Goal: Task Accomplishment & Management: Use online tool/utility

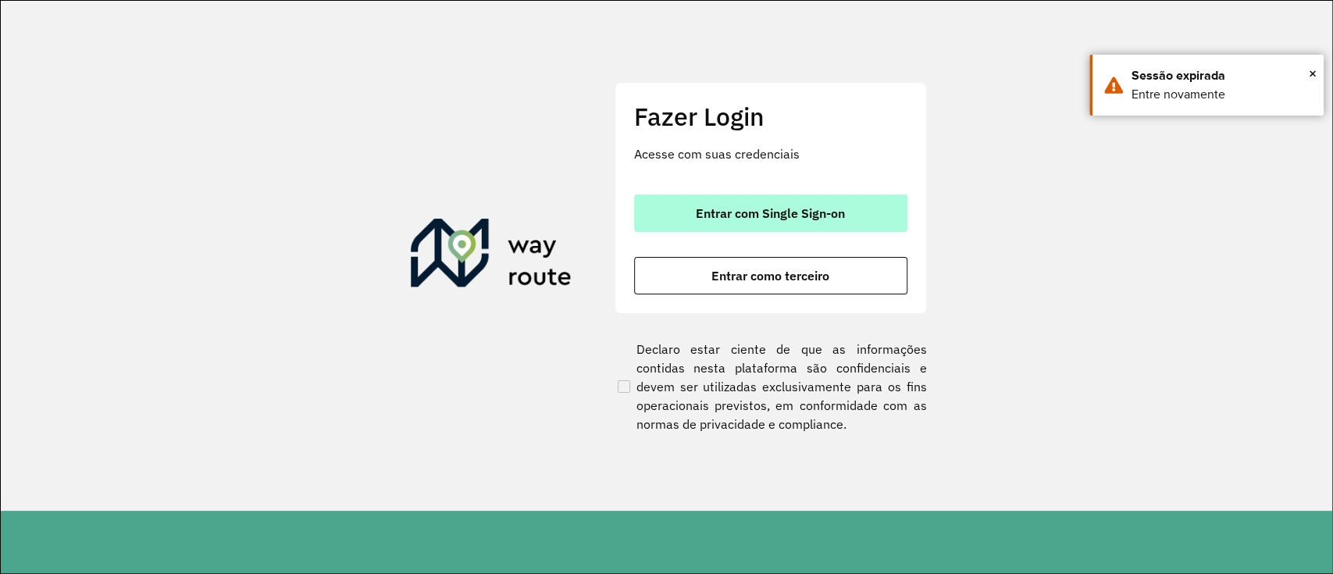
click at [821, 203] on button "Entrar com Single Sign-on" at bounding box center [770, 213] width 273 height 37
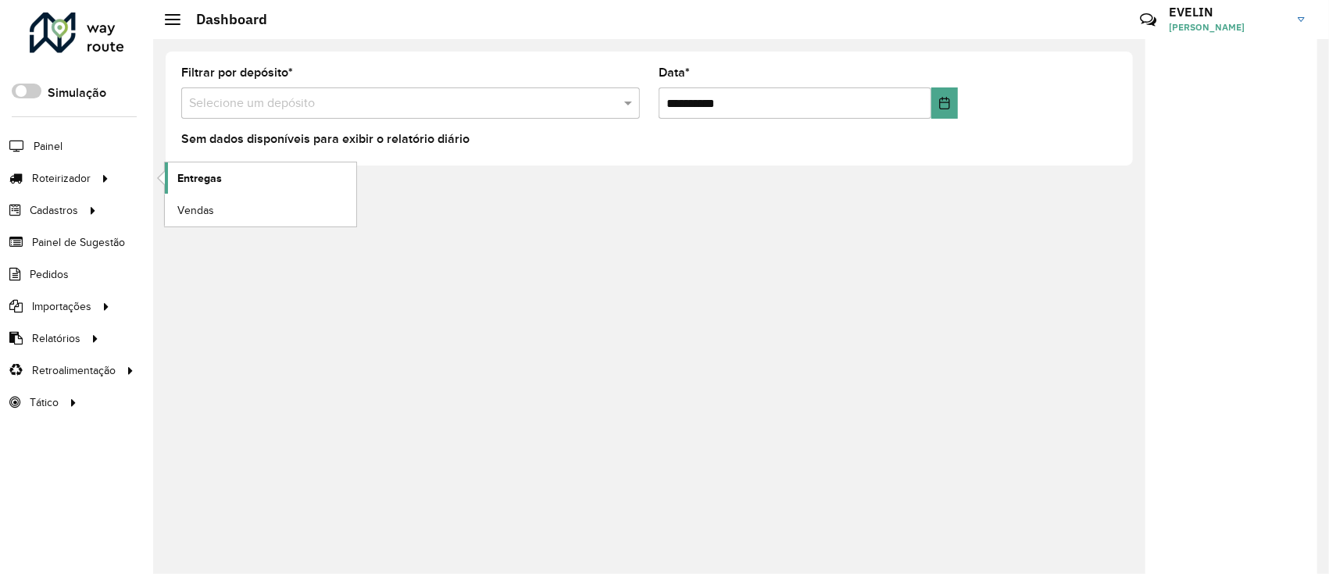
click at [187, 180] on span "Entregas" at bounding box center [199, 178] width 45 height 16
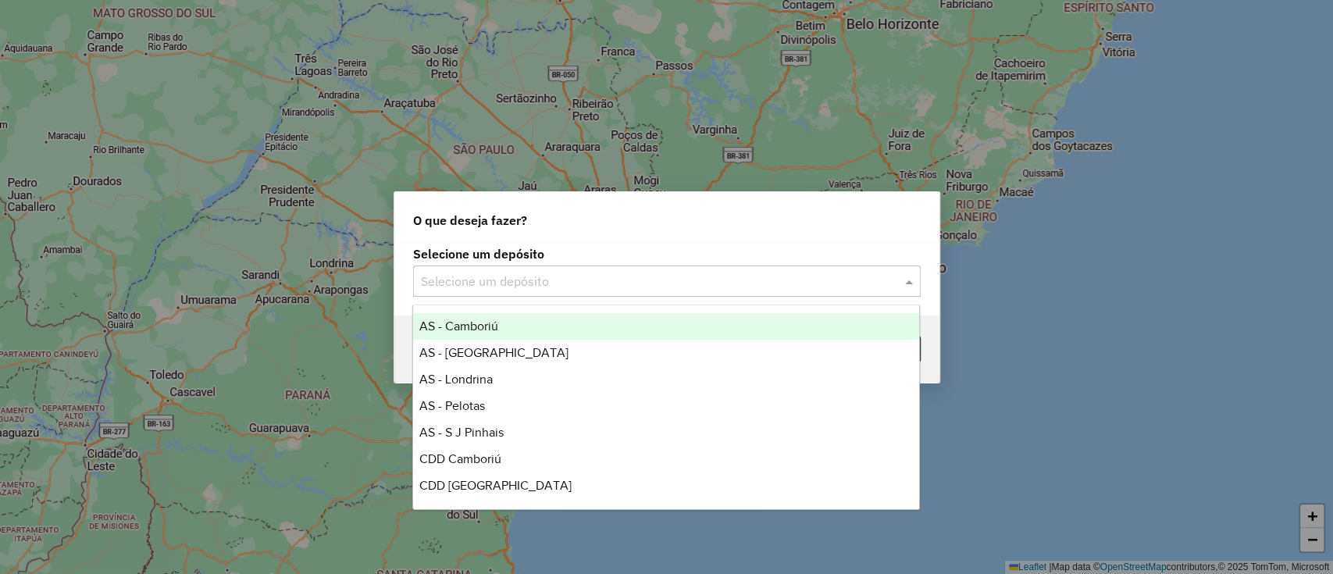
click at [619, 279] on input "text" at bounding box center [651, 282] width 461 height 19
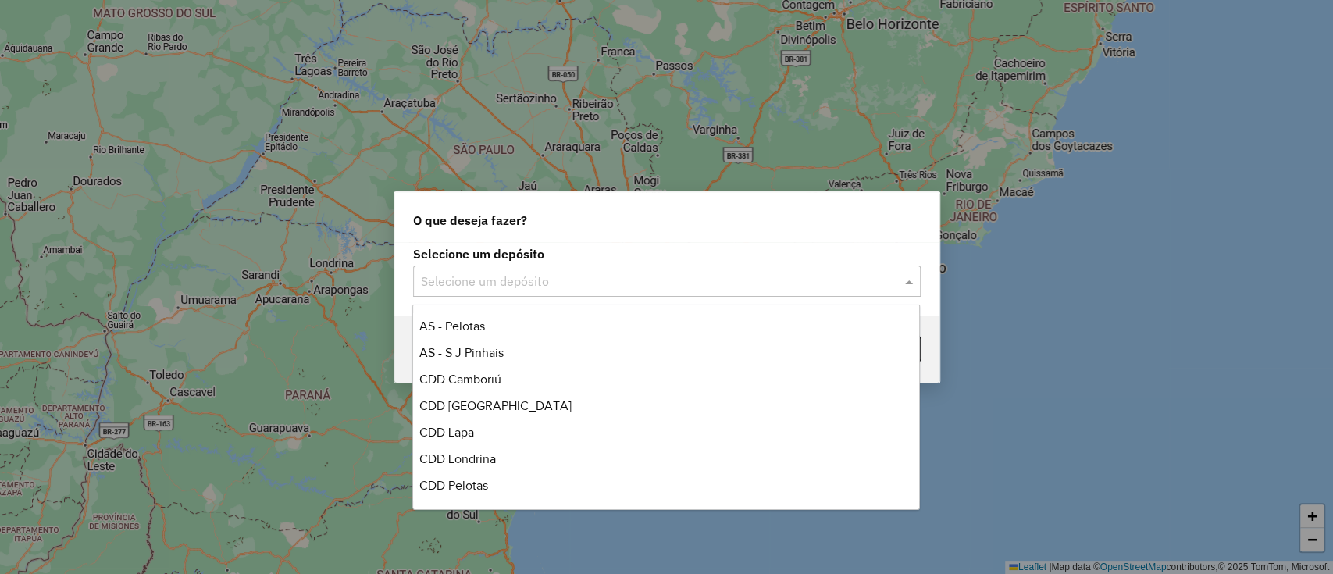
scroll to position [104, 0]
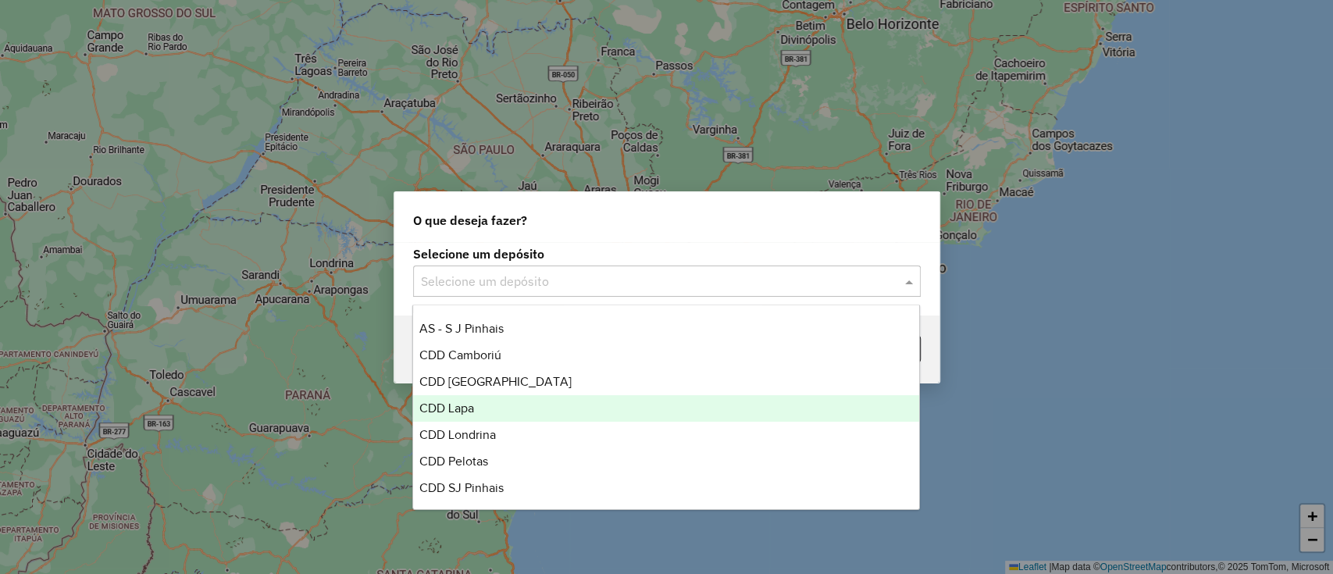
click at [505, 402] on div "CDD Lapa" at bounding box center [666, 408] width 506 height 27
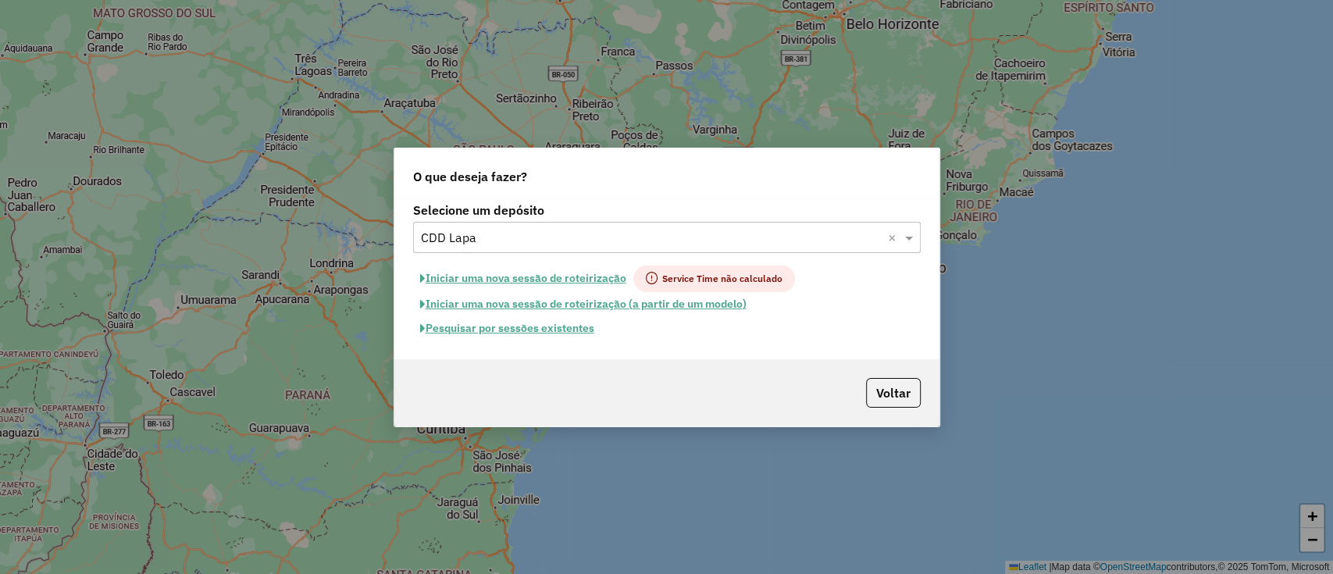
click at [519, 333] on button "Pesquisar por sessões existentes" at bounding box center [507, 328] width 188 height 24
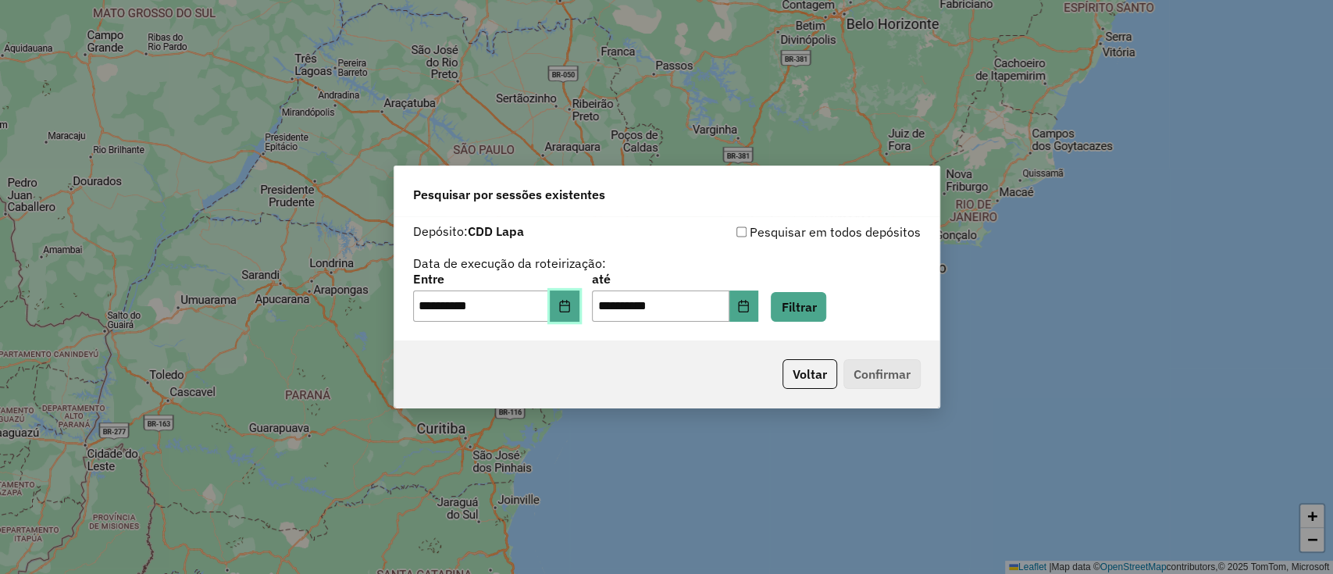
click at [570, 303] on icon "Choose Date" at bounding box center [565, 306] width 12 height 12
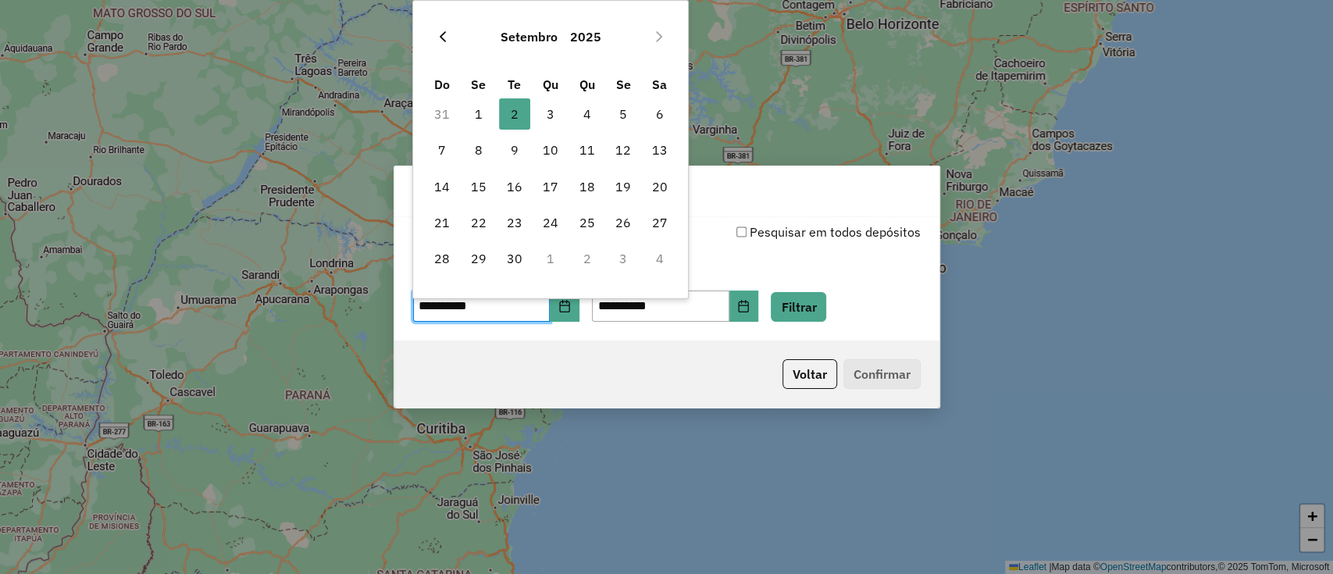
click at [440, 28] on button "Previous Month" at bounding box center [442, 36] width 25 height 25
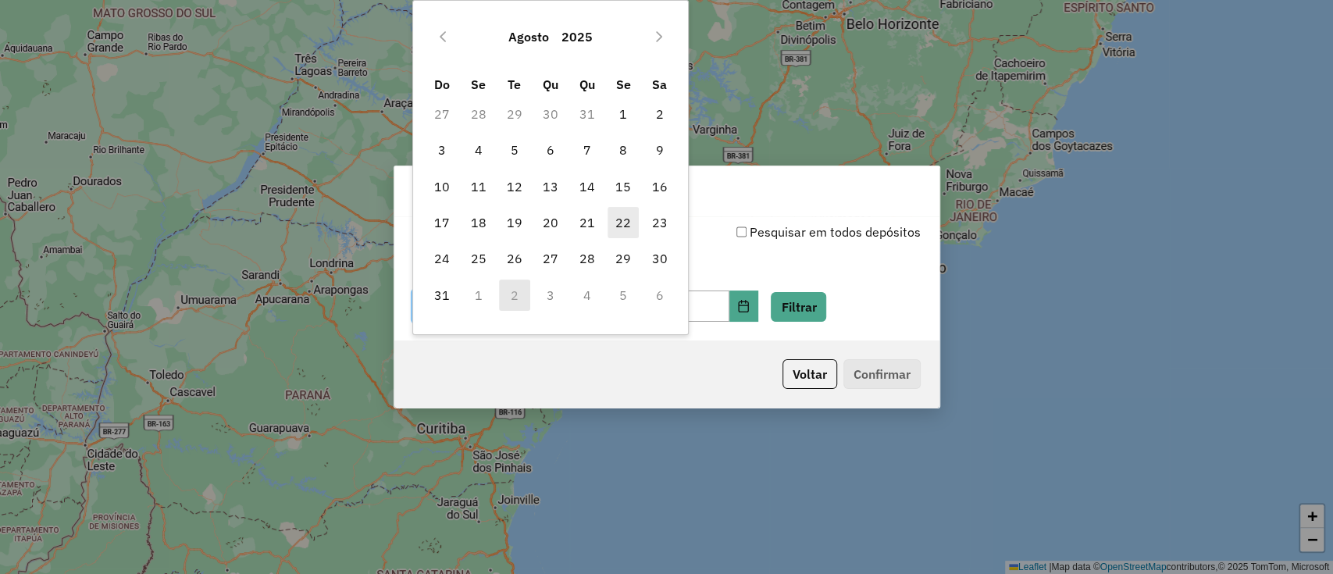
click at [622, 223] on span "22" at bounding box center [623, 222] width 31 height 31
type input "**********"
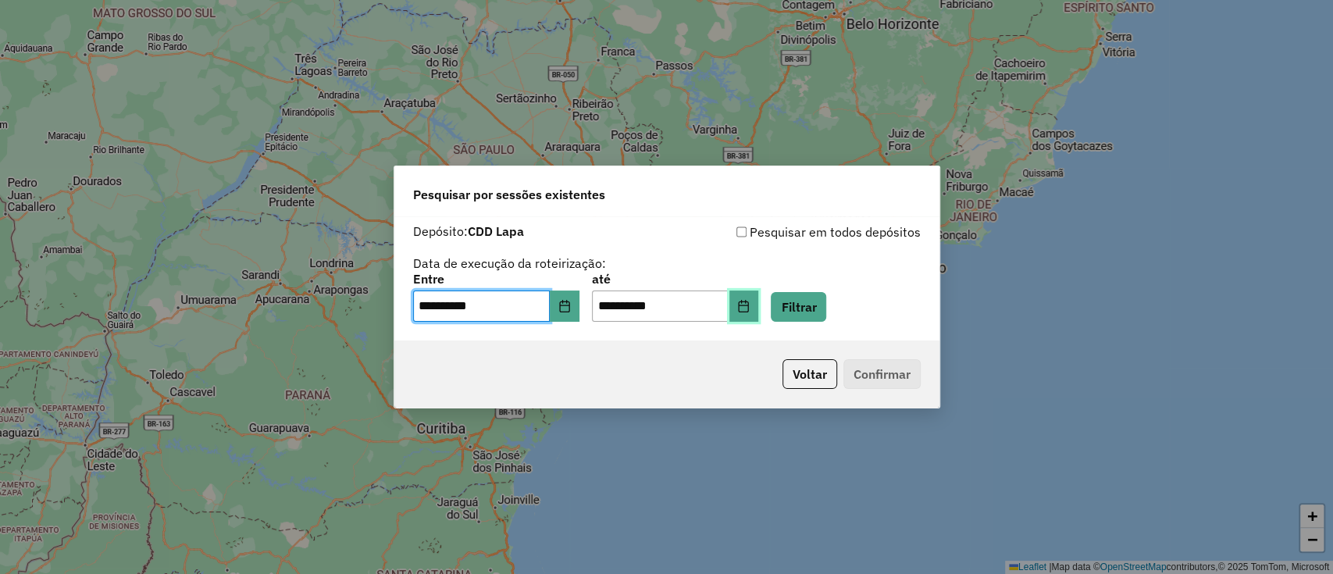
click at [750, 310] on icon "Choose Date" at bounding box center [743, 306] width 12 height 12
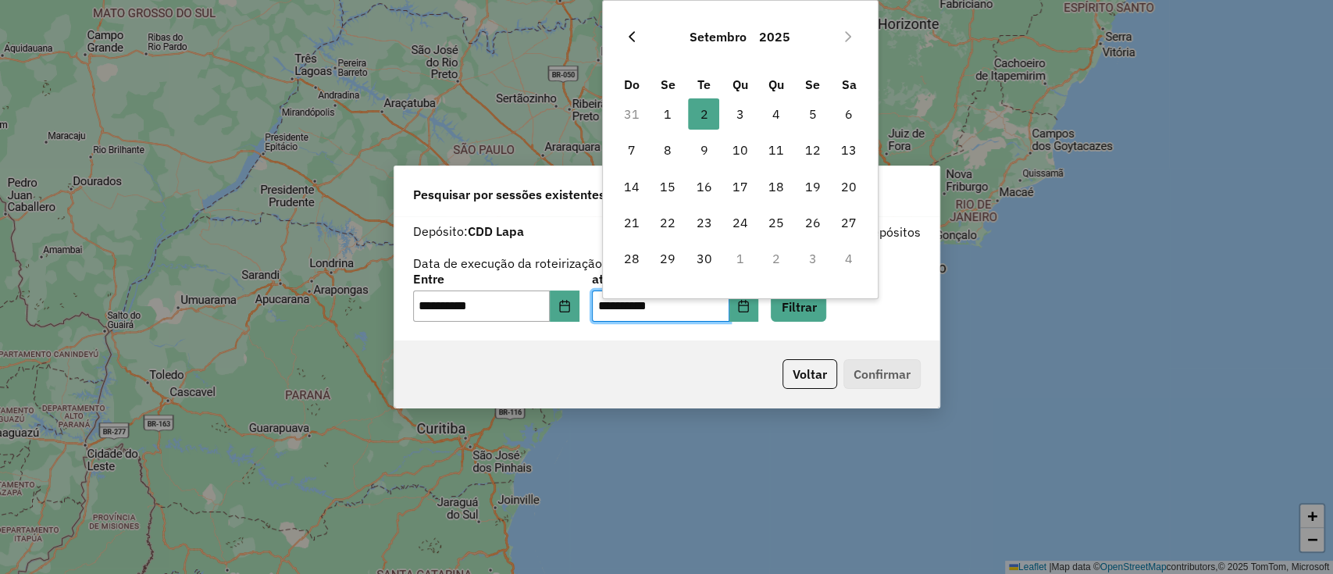
click at [641, 32] on button "Previous Month" at bounding box center [631, 36] width 25 height 25
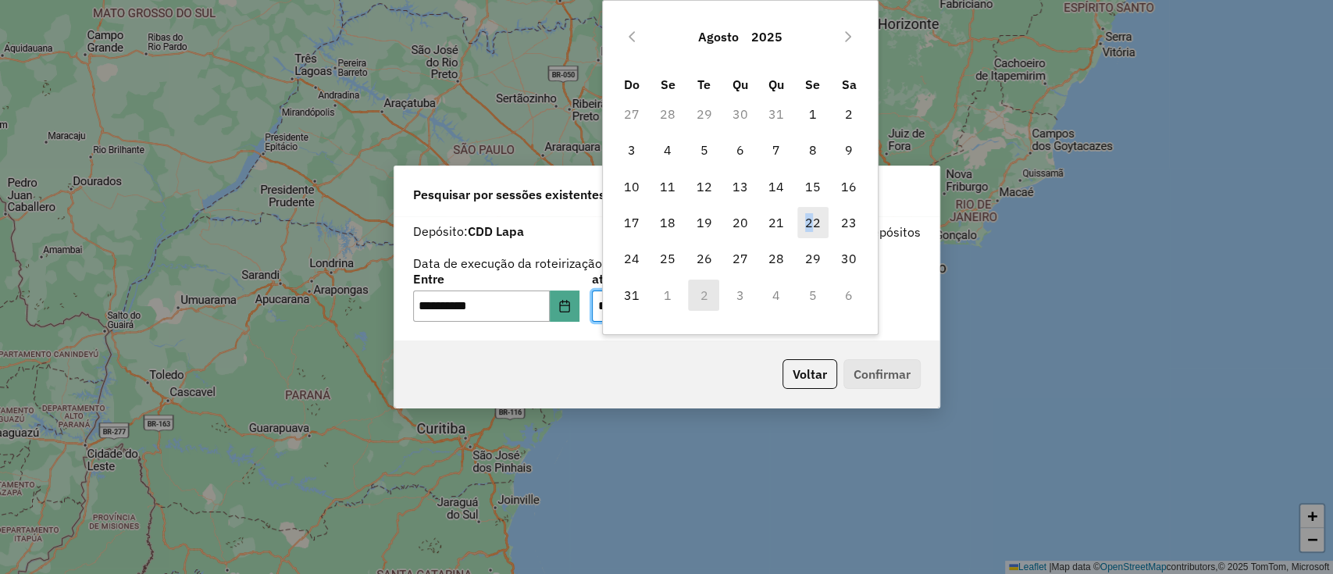
click at [809, 223] on span "22" at bounding box center [813, 222] width 31 height 31
type input "**********"
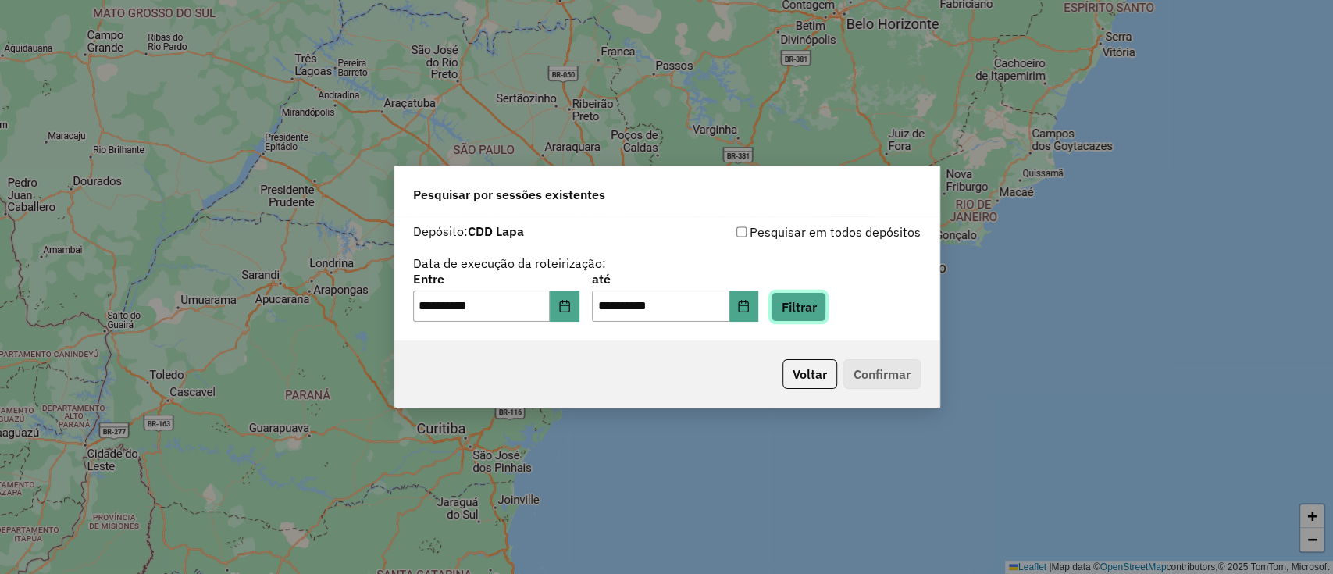
click at [826, 304] on button "Filtrar" at bounding box center [798, 307] width 55 height 30
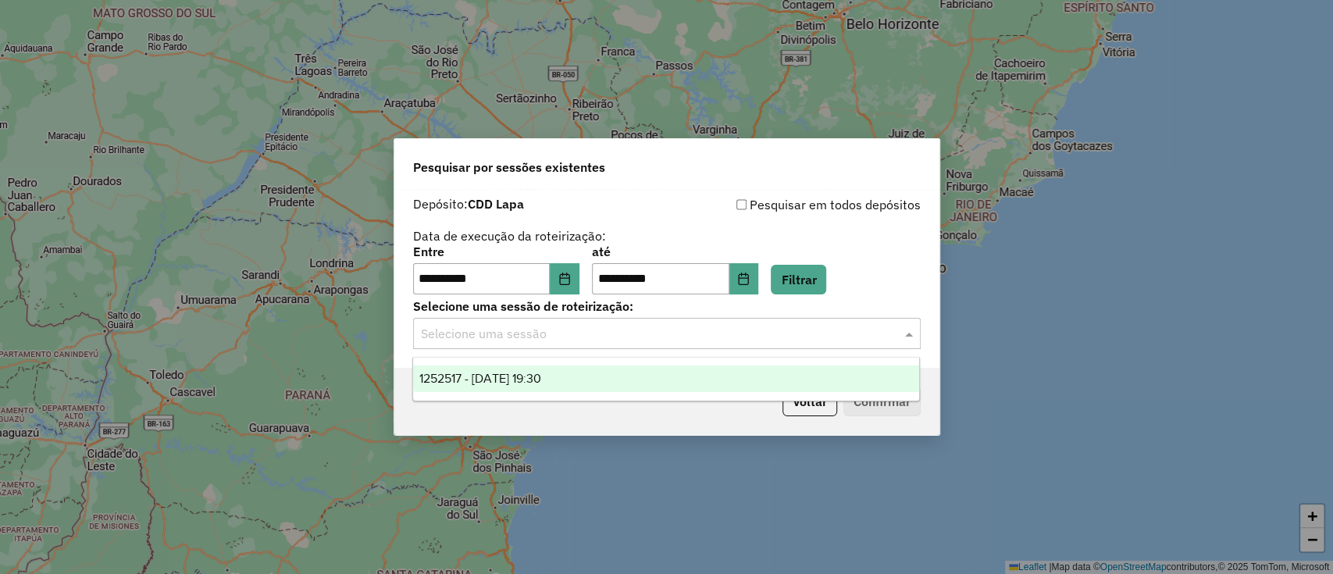
click at [727, 337] on input "text" at bounding box center [651, 334] width 461 height 19
click at [576, 383] on div "1252517 - 22/08/2025 19:30" at bounding box center [666, 379] width 506 height 27
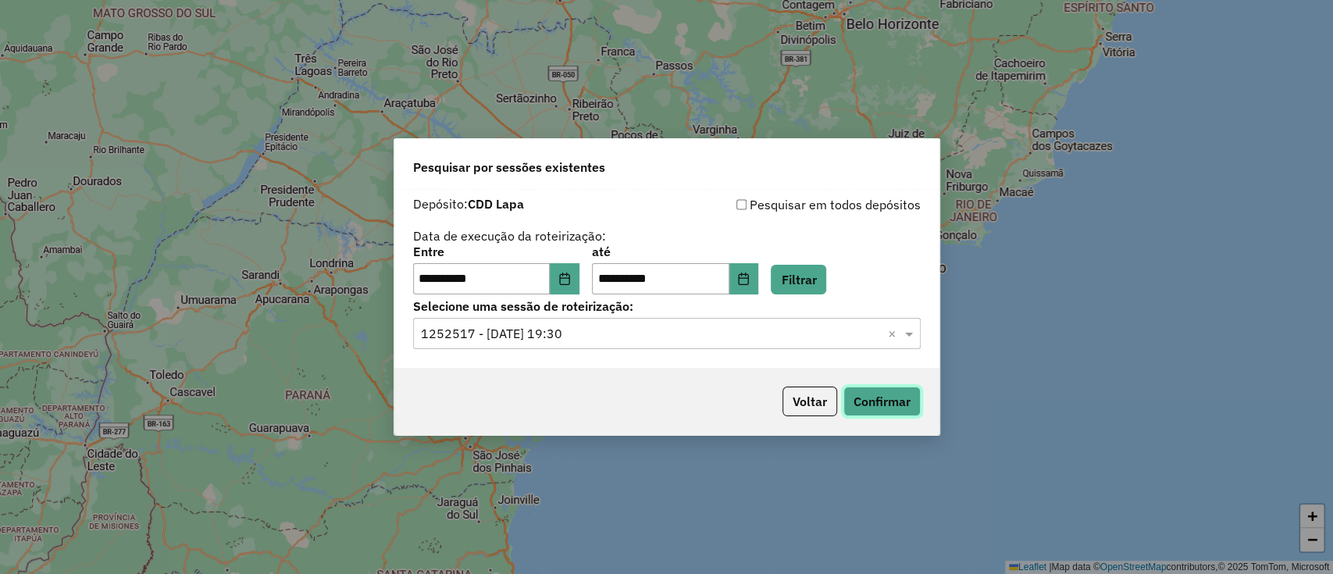
click at [868, 400] on button "Confirmar" at bounding box center [882, 402] width 77 height 30
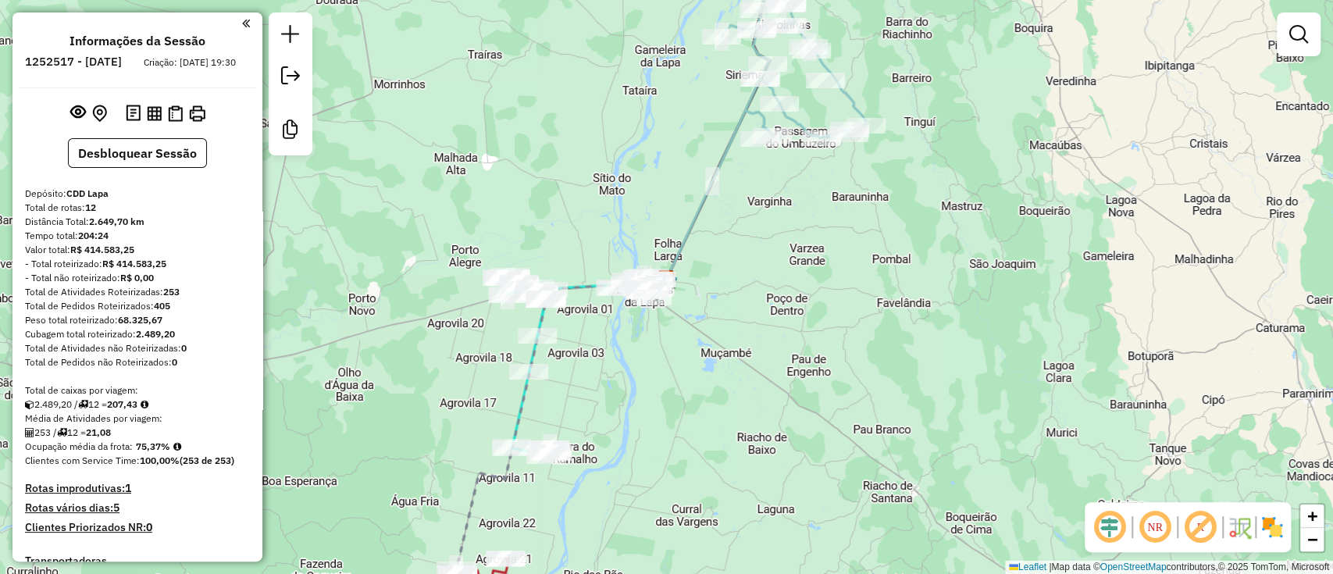
drag, startPoint x: 590, startPoint y: 204, endPoint x: 587, endPoint y: 165, distance: 39.2
click at [587, 165] on div "Janela de atendimento Grade de atendimento Capacidade Transportadoras Veículos …" at bounding box center [666, 287] width 1333 height 574
